Goal: Transaction & Acquisition: Purchase product/service

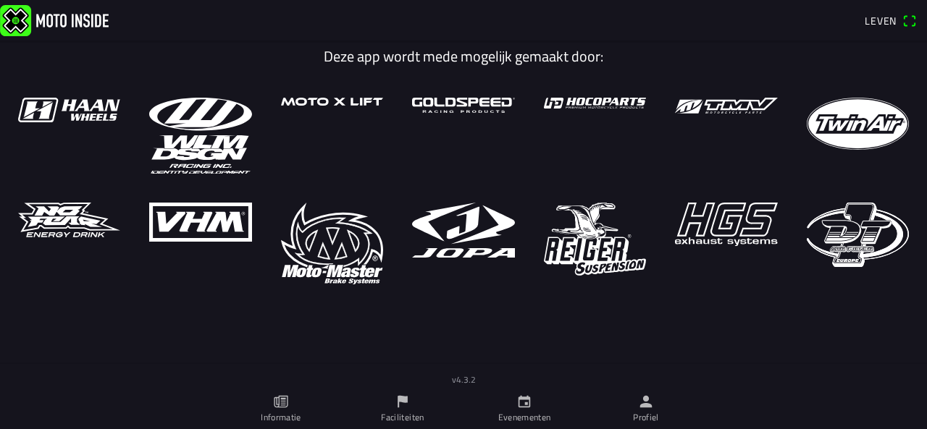
click at [818, 114] on img at bounding box center [858, 124] width 102 height 52
click at [514, 414] on font "Evenementen" at bounding box center [524, 418] width 53 height 14
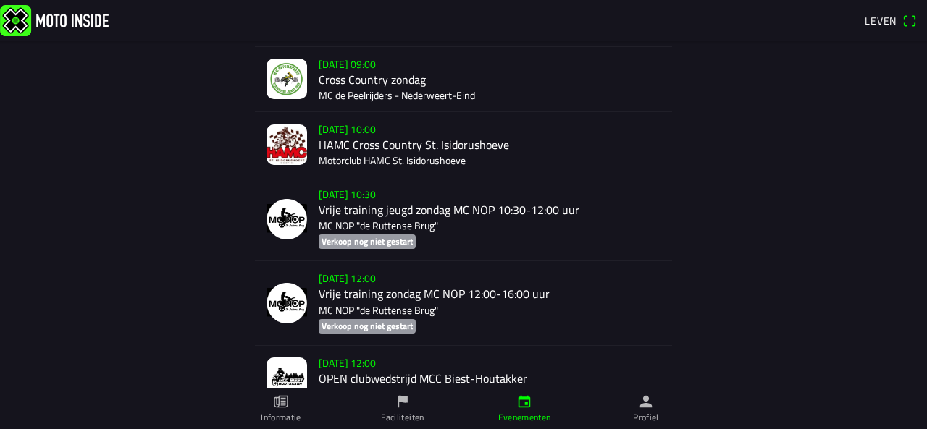
scroll to position [1102, 0]
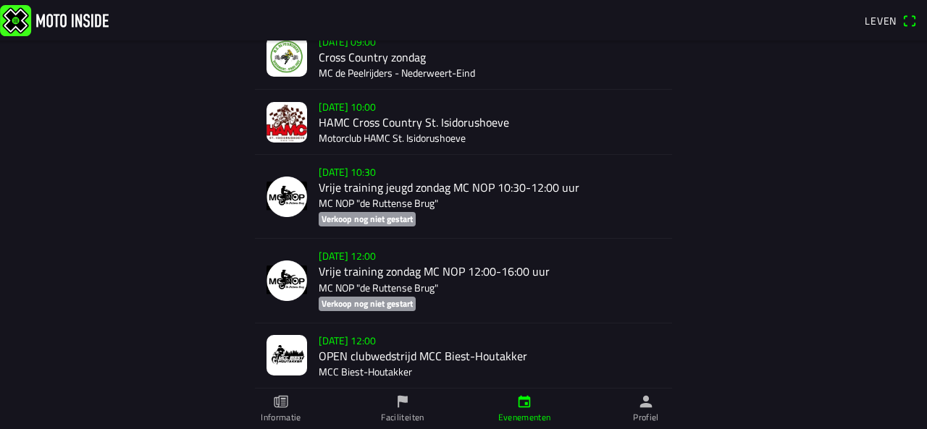
click at [374, 106] on div "[DATE] 10:00 HAMC Cross Country St. Isidorushoeve Motorclub HAMC St. Isidorusho…" at bounding box center [490, 122] width 342 height 64
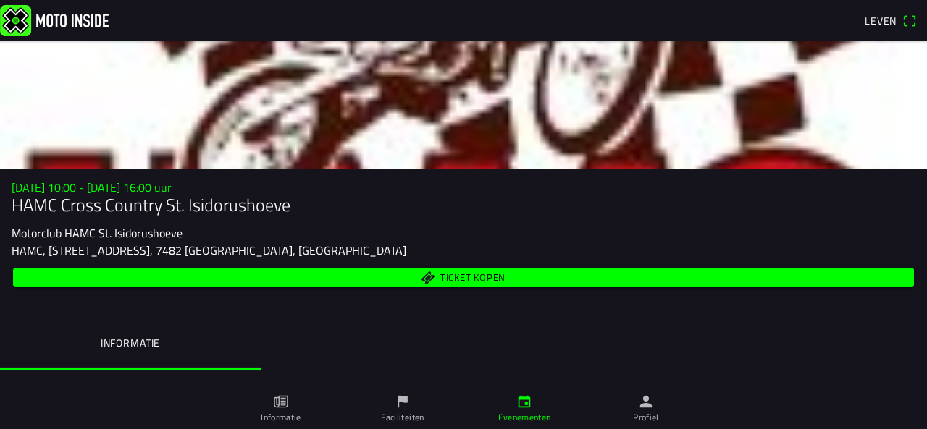
click at [491, 277] on font "Ticket kopen" at bounding box center [472, 277] width 65 height 14
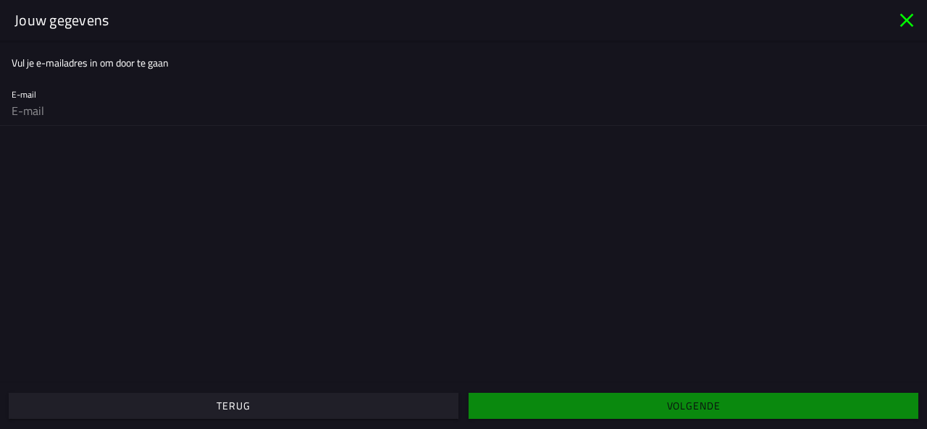
click at [122, 117] on input "email" at bounding box center [464, 110] width 904 height 29
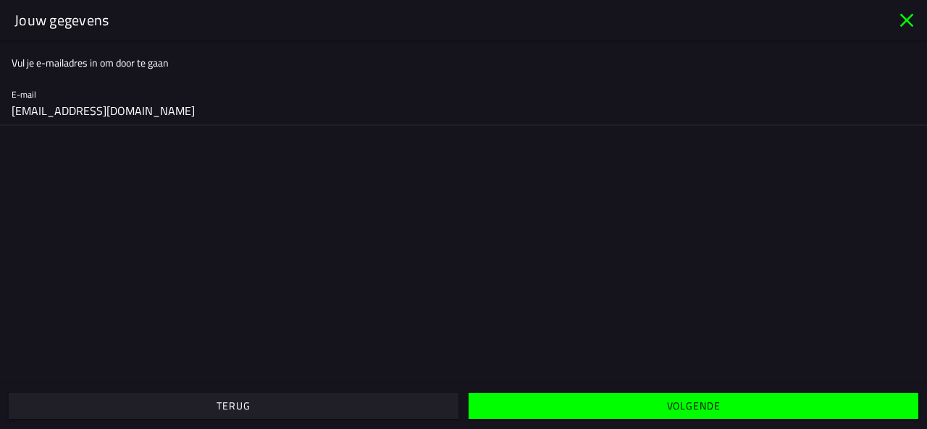
type input "wiggersguus@gmail.com"
click at [704, 402] on font "Volgende" at bounding box center [694, 405] width 54 height 15
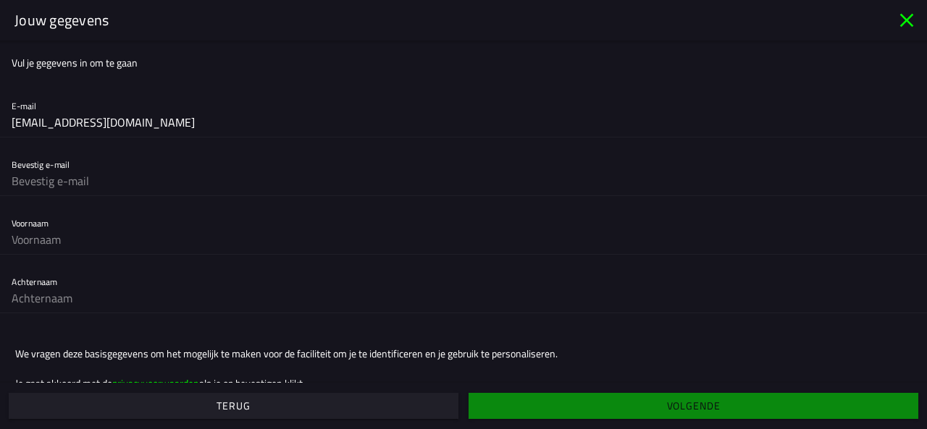
click at [245, 169] on input "text" at bounding box center [464, 181] width 904 height 29
type input "wiggersguus@gmail.com"
click at [114, 240] on input "text" at bounding box center [464, 239] width 904 height 29
type input "guus"
click at [90, 296] on input "text" at bounding box center [464, 298] width 904 height 29
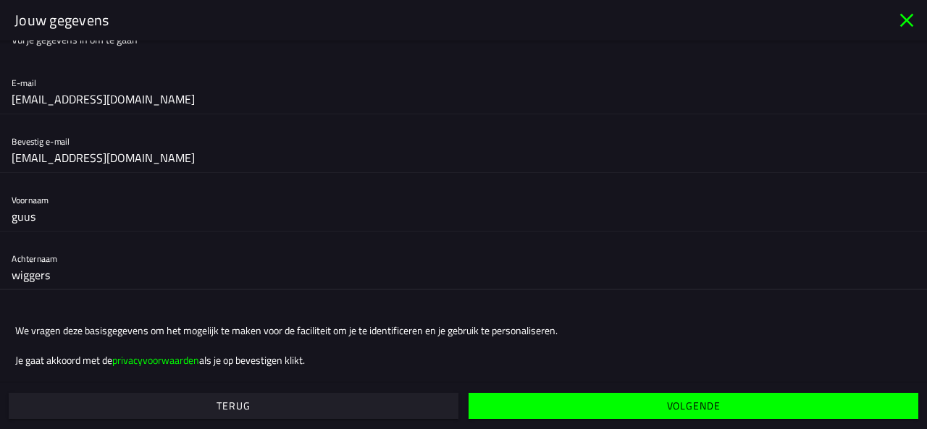
scroll to position [34, 0]
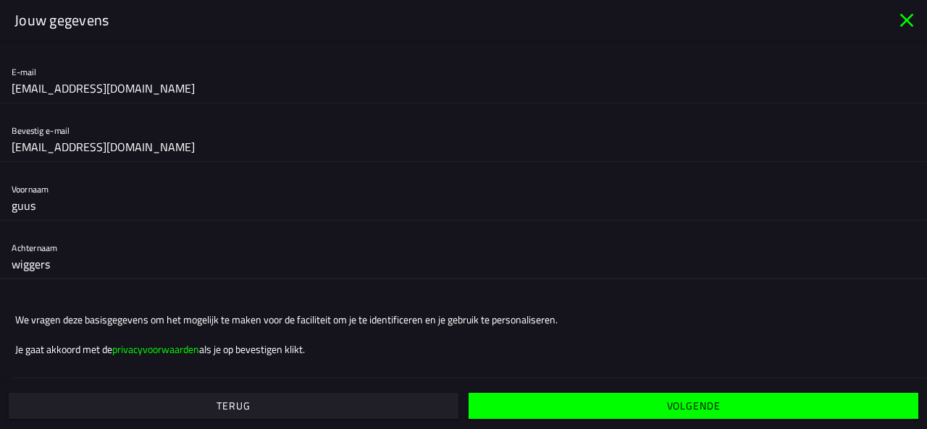
type input "wiggers"
click at [611, 408] on span "Volgende" at bounding box center [692, 406] width 427 height 26
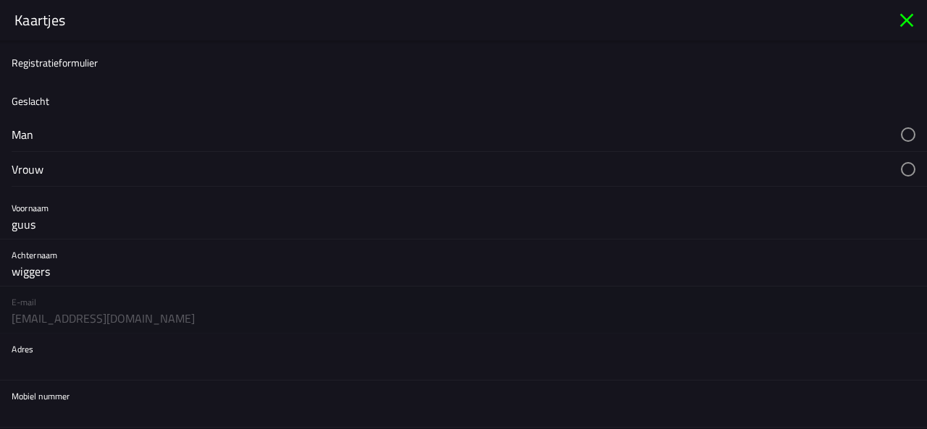
click at [194, 138] on button "button" at bounding box center [469, 134] width 915 height 34
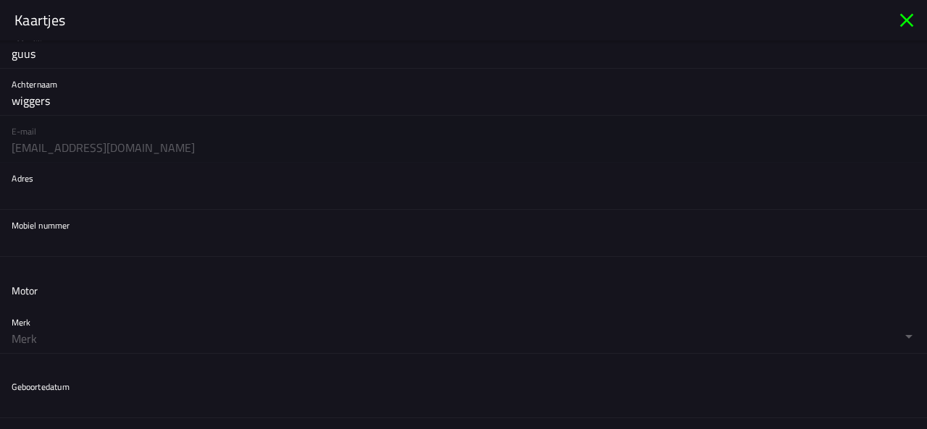
scroll to position [217, 0]
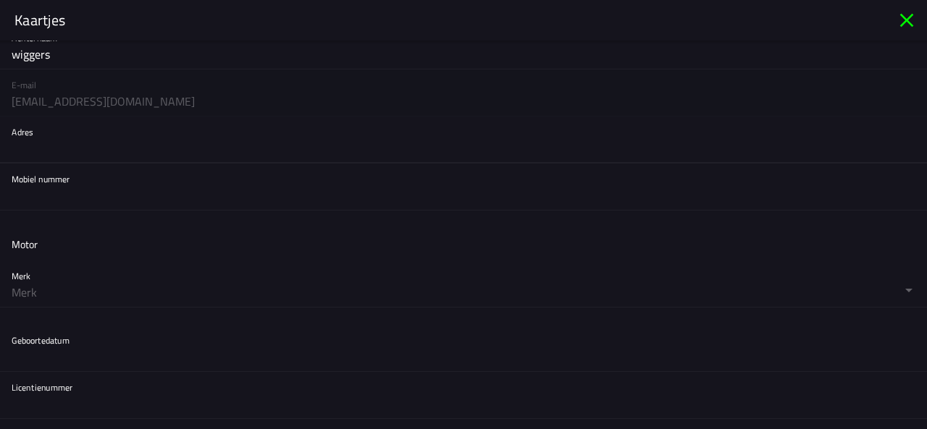
click at [164, 144] on input "text" at bounding box center [464, 148] width 904 height 29
type input "hengelo OV, dieselstraat 54"
click at [149, 181] on input "text" at bounding box center [464, 195] width 904 height 29
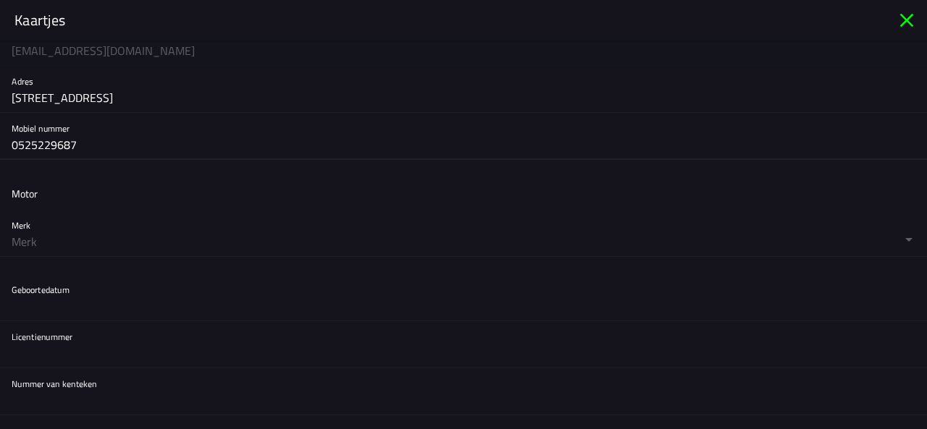
scroll to position [290, 0]
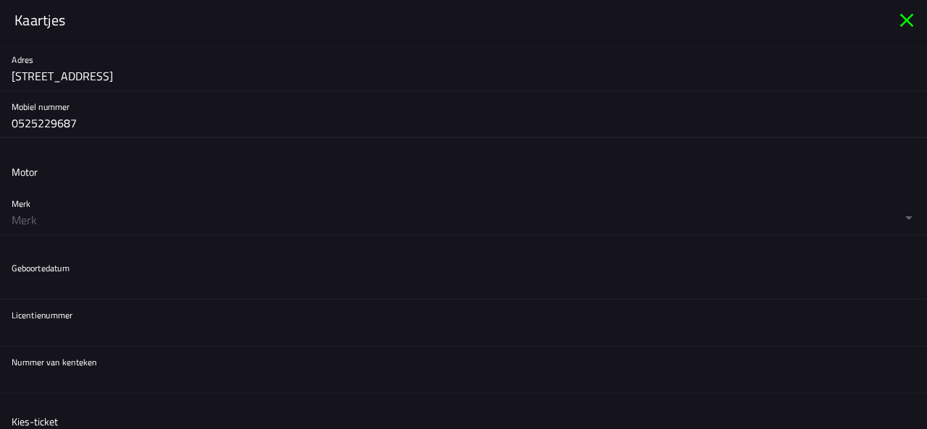
type input "0525229687"
click at [28, 219] on button "button" at bounding box center [469, 211] width 915 height 46
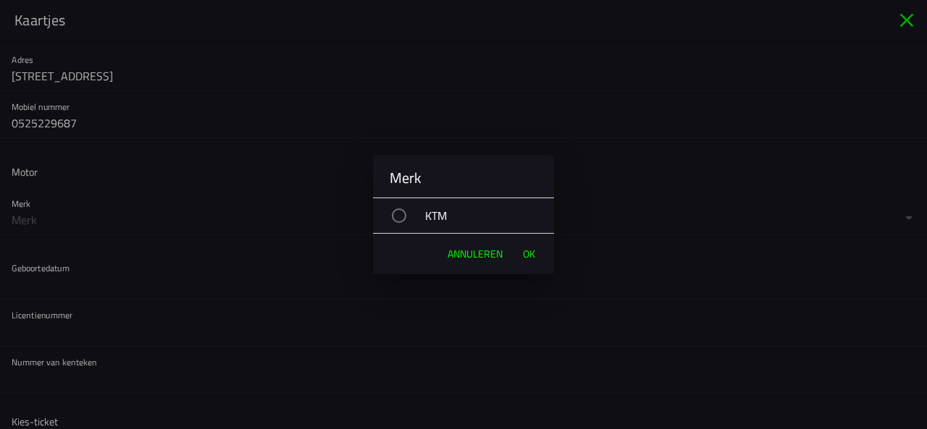
click at [403, 214] on div "button" at bounding box center [399, 216] width 14 height 14
click at [532, 257] on font "OK" at bounding box center [529, 253] width 12 height 15
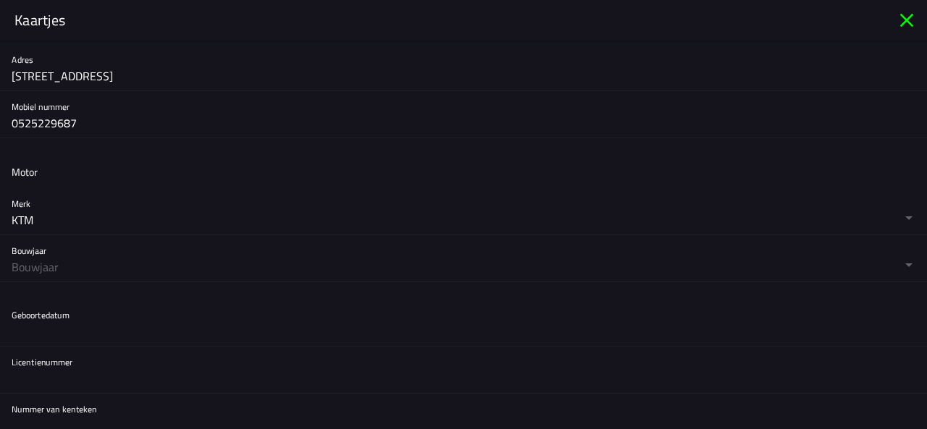
click at [71, 267] on button "button" at bounding box center [469, 258] width 915 height 46
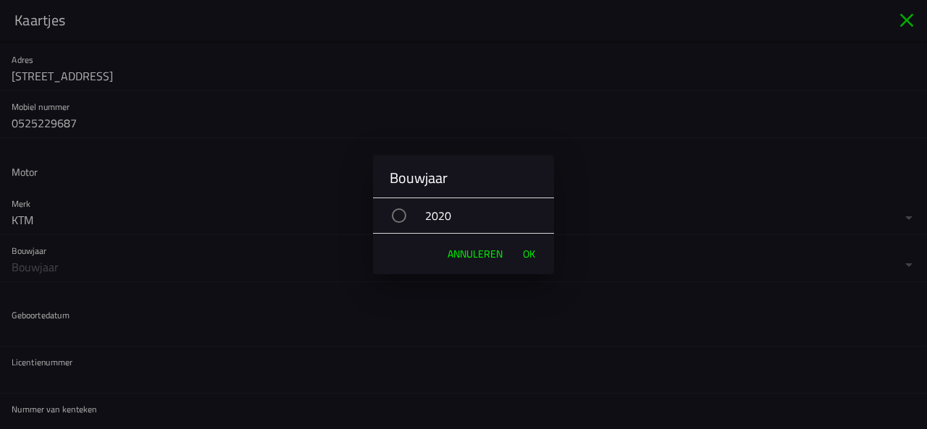
click at [432, 215] on font "2020" at bounding box center [438, 215] width 26 height 17
click at [524, 251] on font "OK" at bounding box center [529, 253] width 12 height 15
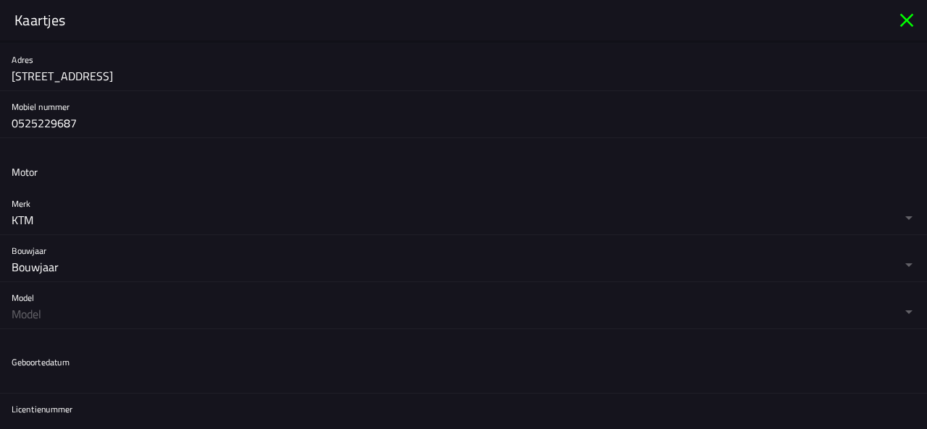
click at [99, 312] on button "button" at bounding box center [469, 305] width 915 height 46
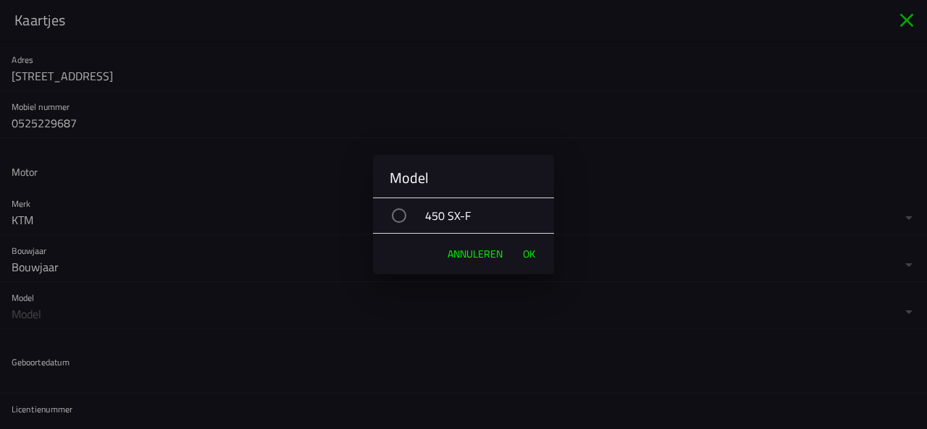
drag, startPoint x: 518, startPoint y: 224, endPoint x: 518, endPoint y: 243, distance: 18.8
click at [518, 222] on div "450 SX-F" at bounding box center [470, 216] width 167 height 36
click at [532, 250] on font "OK" at bounding box center [529, 253] width 12 height 15
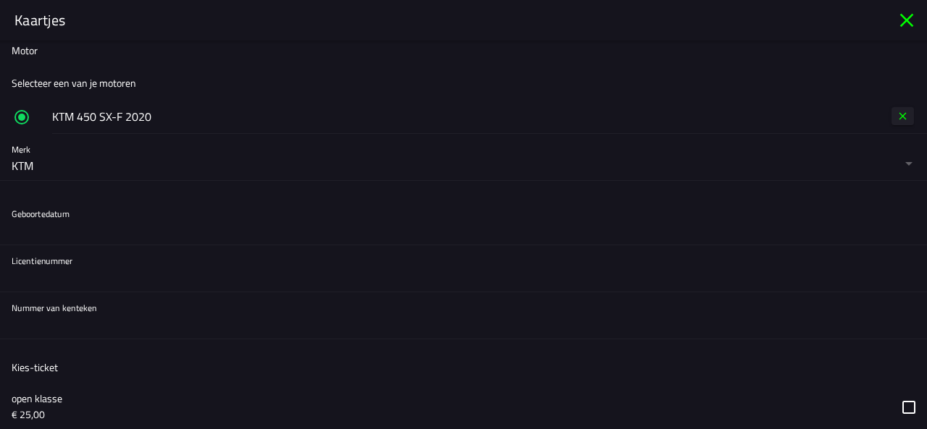
scroll to position [435, 0]
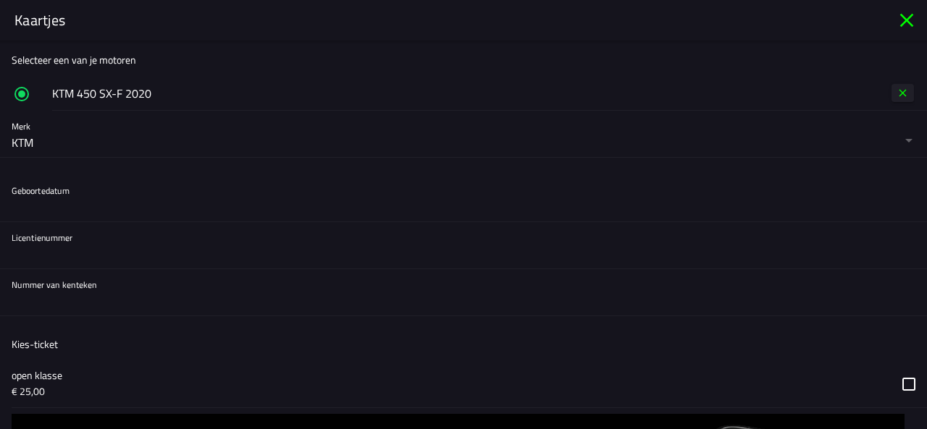
click at [83, 197] on button "button" at bounding box center [469, 198] width 915 height 46
drag, startPoint x: 923, startPoint y: 321, endPoint x: 921, endPoint y: 341, distance: 20.4
click at [56, 190] on button "button" at bounding box center [469, 198] width 915 height 46
drag, startPoint x: 918, startPoint y: 260, endPoint x: 921, endPoint y: 311, distance: 51.5
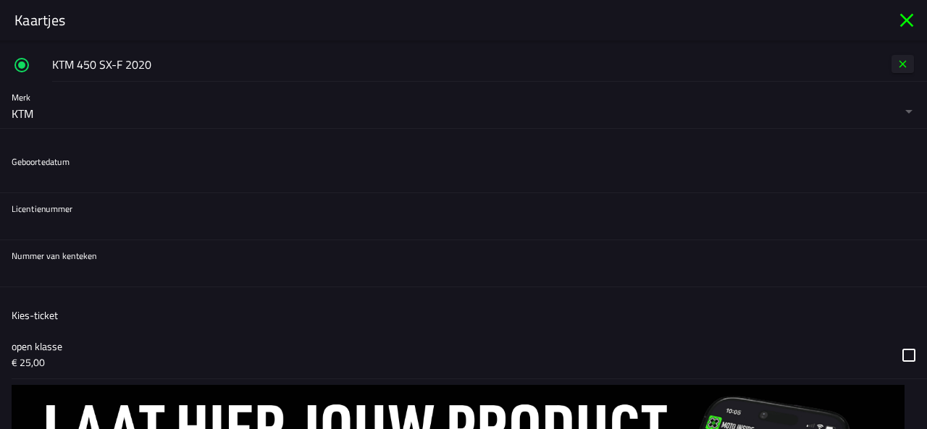
click at [91, 172] on button "button" at bounding box center [469, 169] width 915 height 46
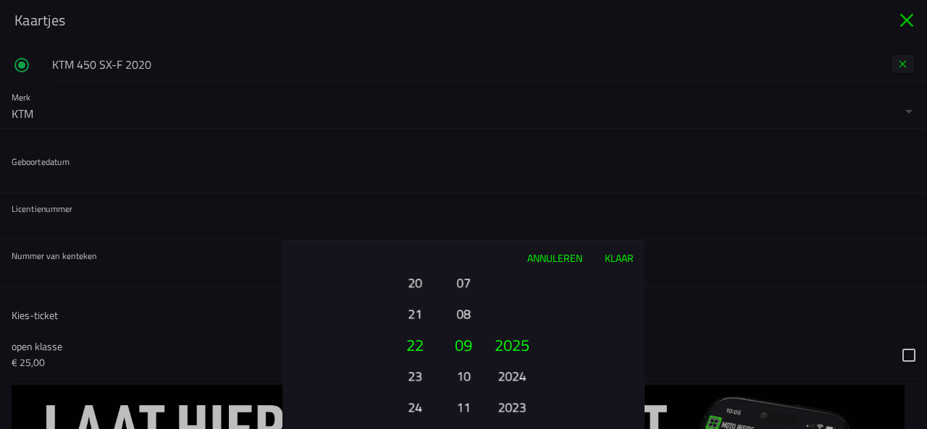
scroll to position [493, 0]
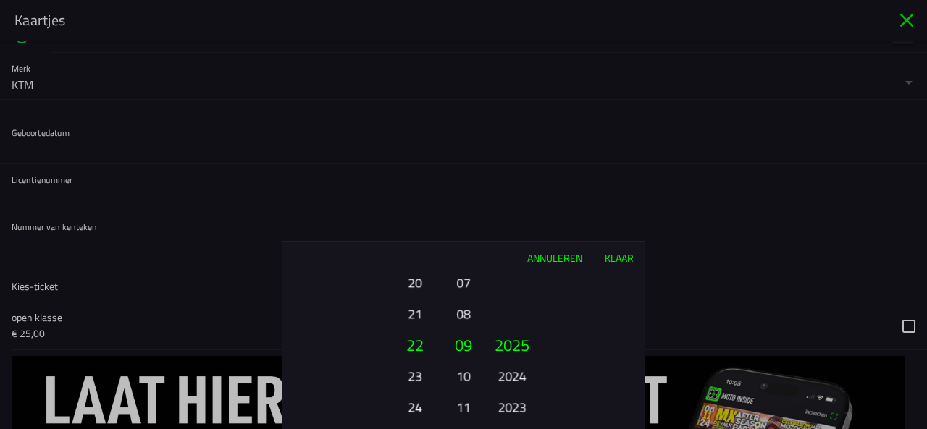
click at [520, 407] on font "2023" at bounding box center [512, 408] width 28 height 20
click at [508, 411] on font "2021" at bounding box center [512, 408] width 28 height 20
click at [508, 411] on font "2019" at bounding box center [512, 408] width 28 height 20
click at [508, 411] on font "2017" at bounding box center [512, 408] width 28 height 20
click at [508, 411] on font "2015" at bounding box center [512, 408] width 28 height 20
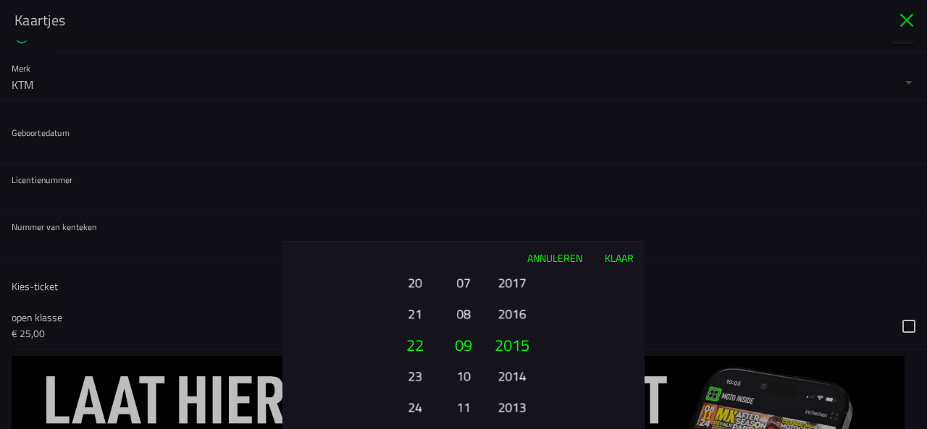
click at [508, 411] on font "2013" at bounding box center [512, 408] width 28 height 20
click at [508, 411] on font "2011" at bounding box center [512, 408] width 28 height 20
click at [508, 411] on div "2025 2024 2023 2022 2021 2020 2019 2018 2017 2016 2015 2014 2013 2012 2011 2010…" at bounding box center [511, 408] width 49 height 156
click at [508, 411] on ion-picker-column "2025 2024 2023 2022 2021 2020 2019 2018 2017 2016 2015 2014 2013 2012 2011 2010…" at bounding box center [563, 352] width 163 height 156
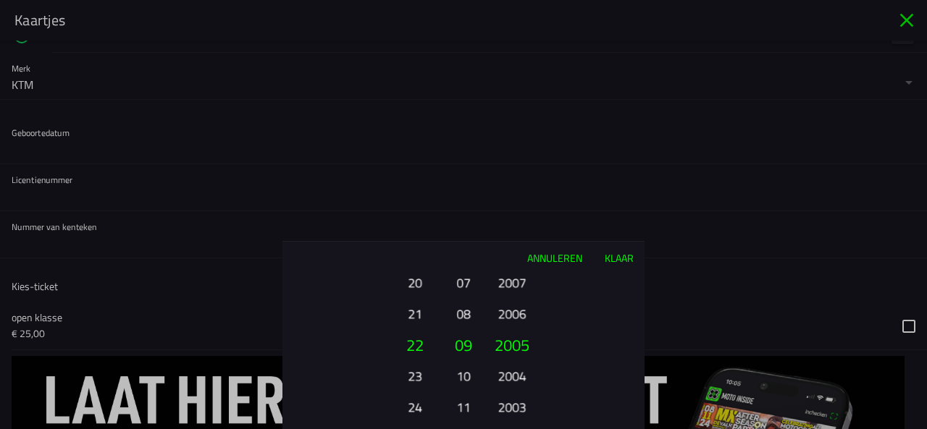
click at [508, 411] on div "2025 2024 2023 2022 2021 2020 2019 2018 2017 2016 2015 2014 2013 2012 2011 2010…" at bounding box center [511, 408] width 49 height 156
click at [458, 284] on font "07" at bounding box center [463, 283] width 14 height 20
click at [414, 286] on font "20" at bounding box center [415, 283] width 14 height 20
click at [414, 330] on div "01 02 03 04 05 06 07 08 09 10 11 12 13 14 15 16 17 18 19 20 21 22 23 24 25 26 2…" at bounding box center [414, 408] width 49 height 156
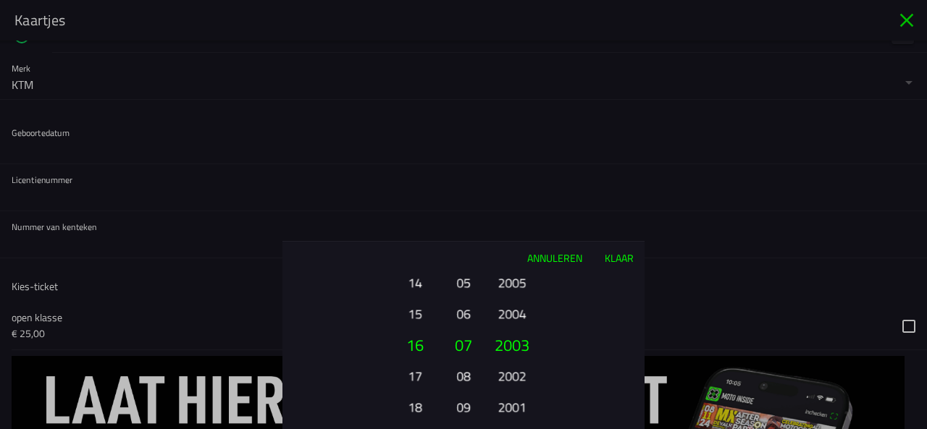
click at [414, 330] on div "01 02 03 04 05 06 07 08 09 10 11 12 13 14 15 16 17 18 19 20 21 22 23 24 25 26 2…" at bounding box center [414, 408] width 49 height 156
click at [414, 286] on font "12" at bounding box center [415, 283] width 14 height 20
click at [414, 286] on ion-picker-column "01 02 03 04 05 06 07 08 09 10 11 12 13 14 15 16 17 18 19 20 21 22 23 24 25 26 2…" at bounding box center [363, 352] width 163 height 156
click at [414, 330] on div "01 02 03 04 05 06 07 08 09 10 11 12 13 14 15 16 17 18 19 20 21 22 23 24 25 26 2…" at bounding box center [414, 408] width 49 height 156
click at [414, 286] on font "06" at bounding box center [415, 283] width 14 height 20
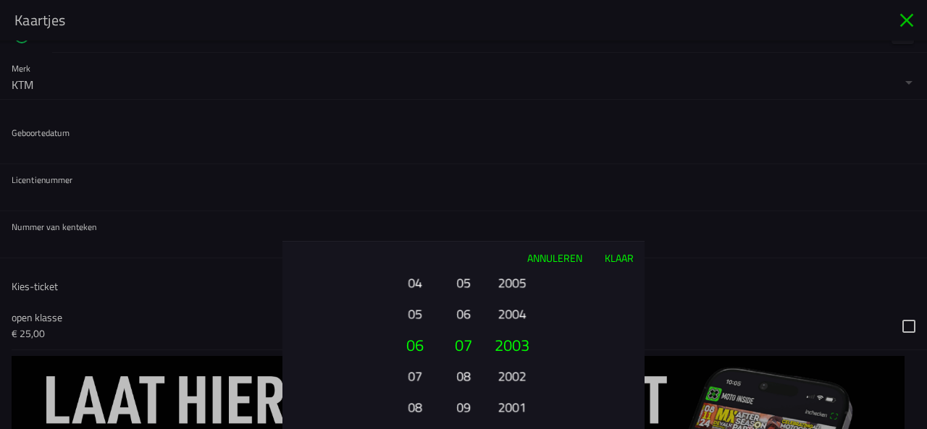
click at [414, 286] on font "04" at bounding box center [415, 283] width 14 height 20
click at [414, 286] on ion-picker-column "01 02 03 04 05 06 07 08 09 10 11 12 13 14 15 16 17 18 19 20 21 22 23 24 25 26 2…" at bounding box center [363, 352] width 163 height 156
click at [415, 306] on font "02" at bounding box center [415, 314] width 14 height 20
click at [612, 243] on button "Klaar" at bounding box center [618, 258] width 51 height 32
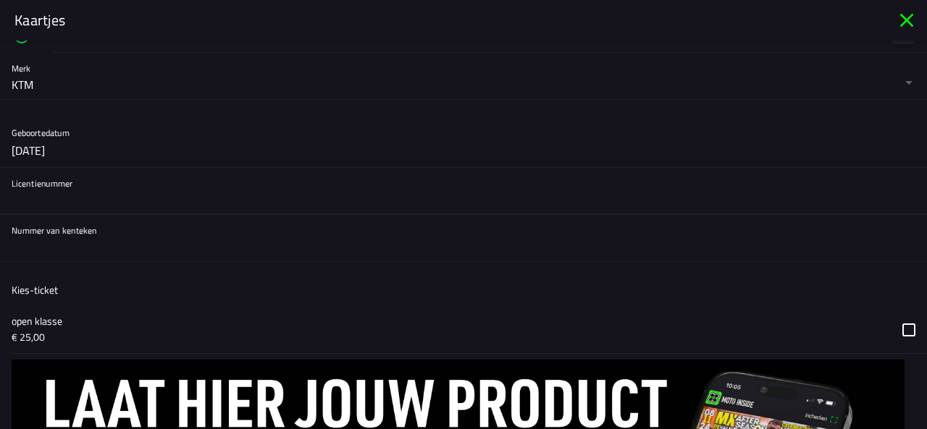
click at [135, 202] on input "text" at bounding box center [464, 199] width 904 height 29
type input "dagpas"
click at [264, 235] on input "text" at bounding box center [464, 246] width 904 height 29
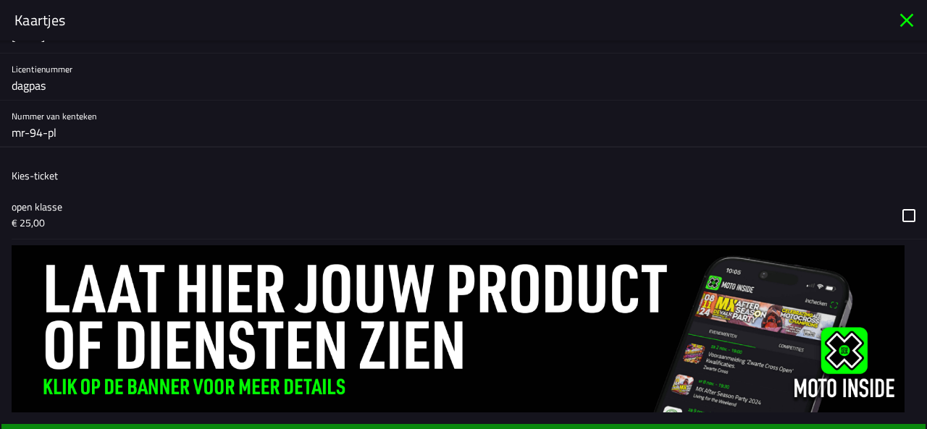
scroll to position [628, 0]
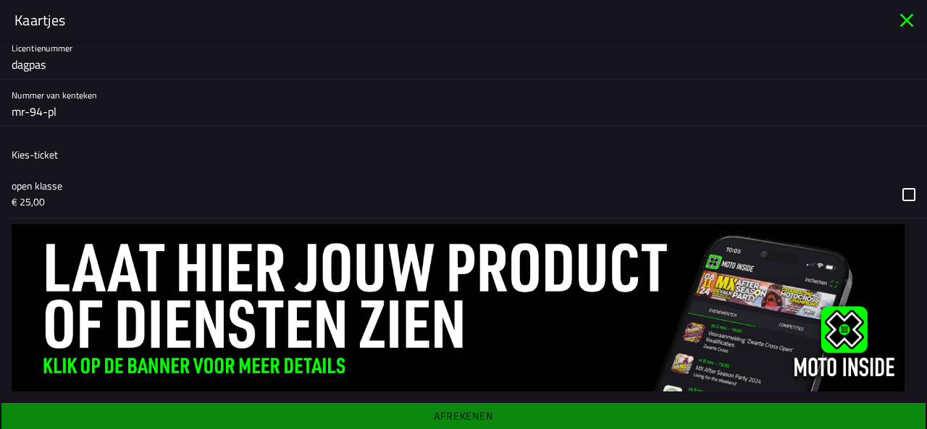
type input "mr-94-pl"
click at [899, 187] on button "button" at bounding box center [469, 194] width 915 height 47
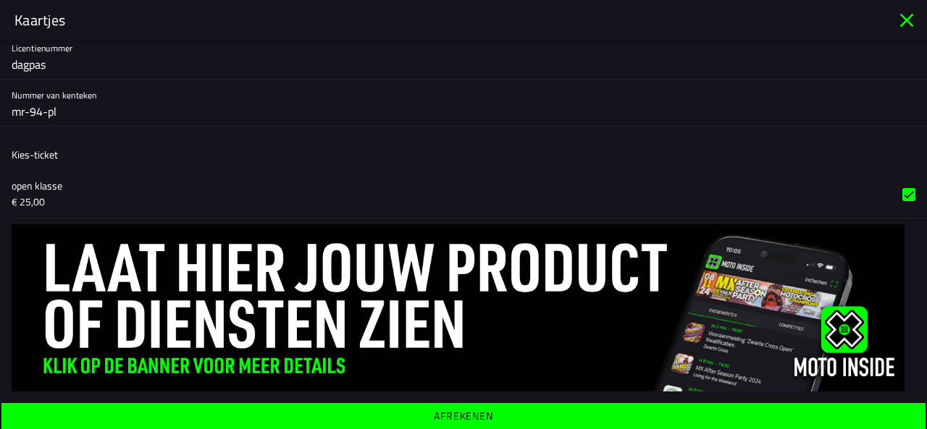
click at [434, 408] on font "Afrekenen" at bounding box center [463, 415] width 59 height 15
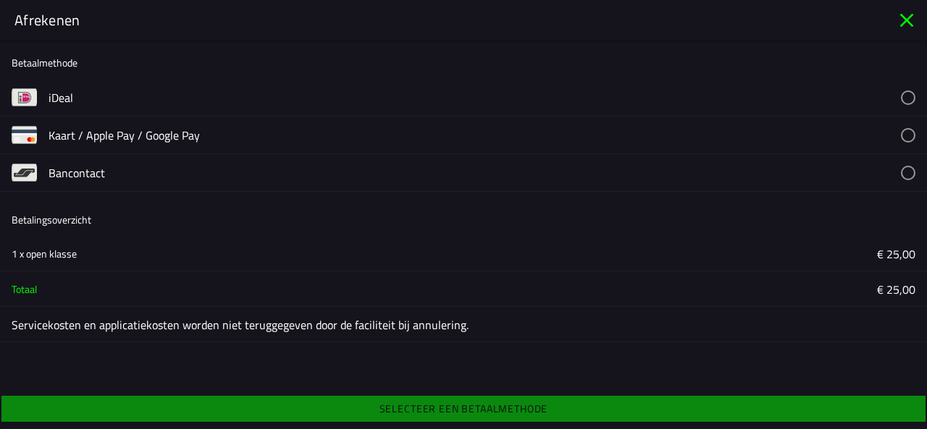
click at [895, 104] on button "button" at bounding box center [488, 97] width 879 height 37
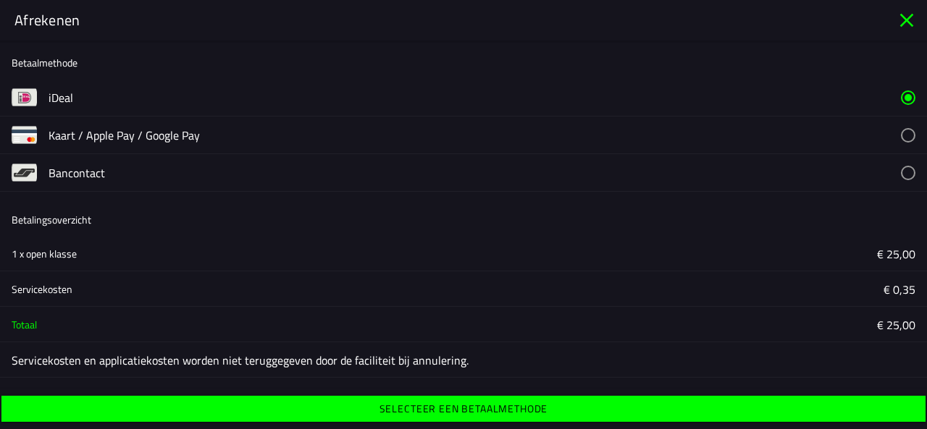
click at [469, 408] on font "Selecteer een betaalmethode" at bounding box center [464, 408] width 169 height 15
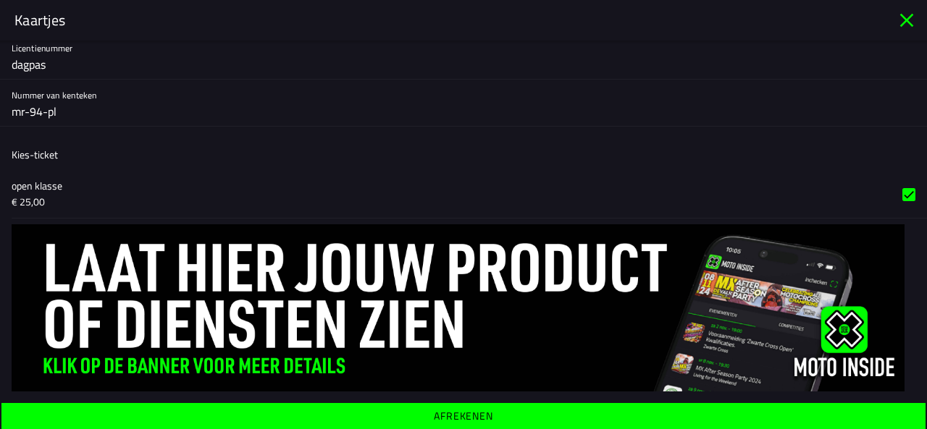
click at [489, 408] on span "Afrekenen" at bounding box center [463, 416] width 902 height 26
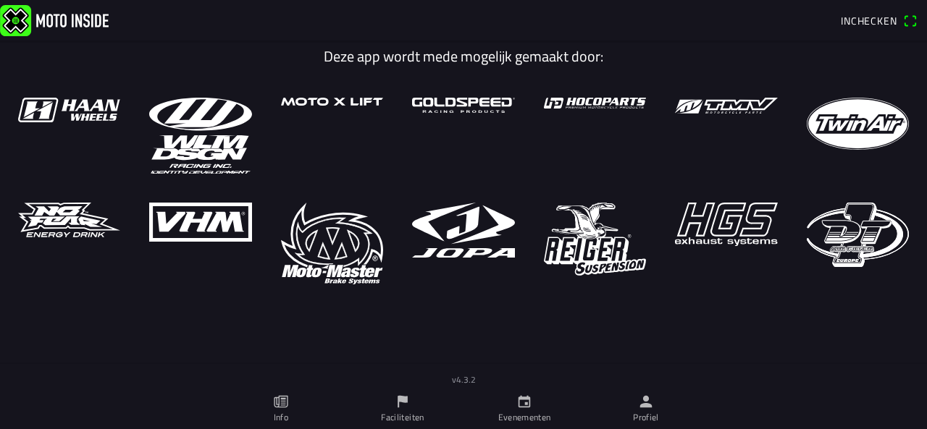
click at [521, 415] on ion-label "Evenementen" at bounding box center [524, 417] width 53 height 13
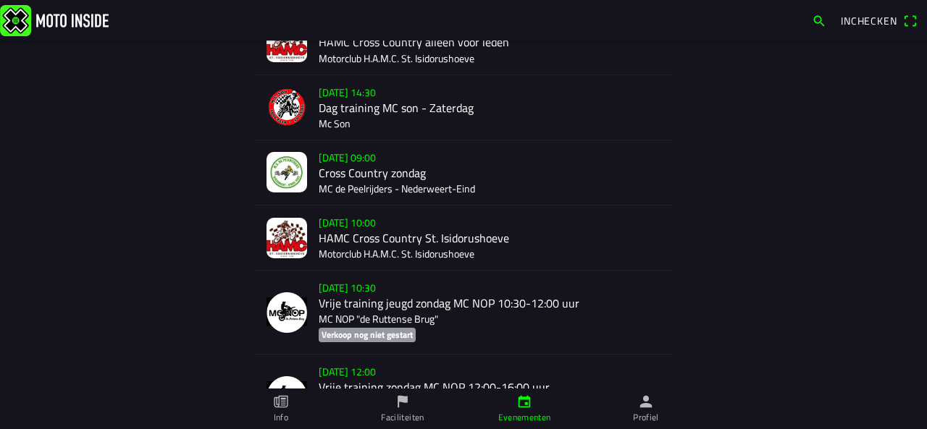
scroll to position [1030, 0]
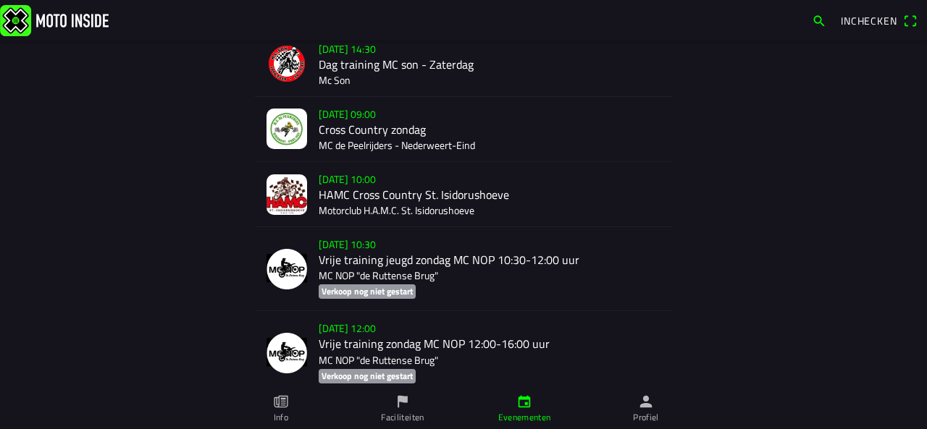
click at [351, 175] on div "zo 28 sep. - 10:00 HAMC Cross Country St. Isidorushoeve Motorclub H.A.M.C. St. …" at bounding box center [490, 194] width 342 height 64
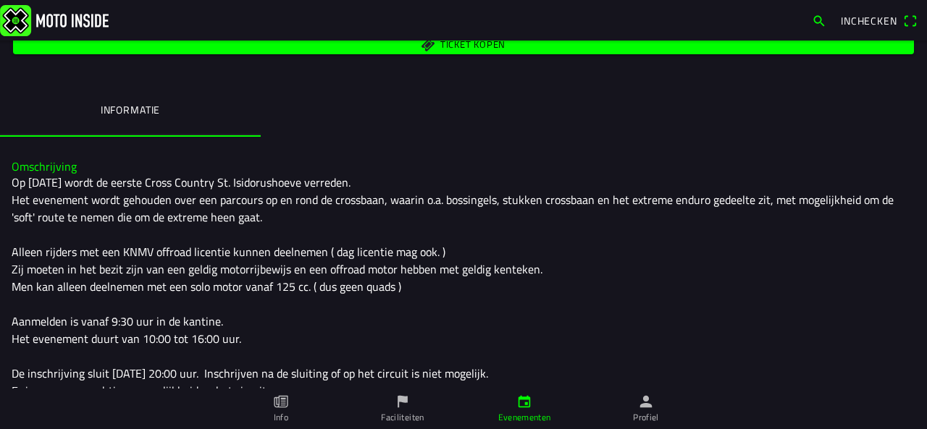
scroll to position [249, 0]
